Goal: Navigation & Orientation: Go to known website

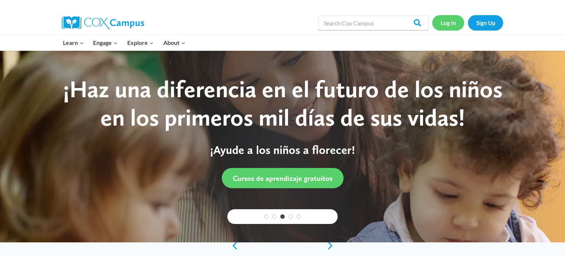
click at [451, 23] on link "Log In" at bounding box center [448, 22] width 32 height 15
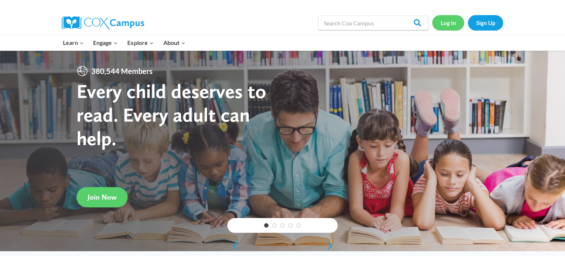
click at [447, 21] on link "Log In" at bounding box center [448, 22] width 32 height 15
